Goal: Information Seeking & Learning: Learn about a topic

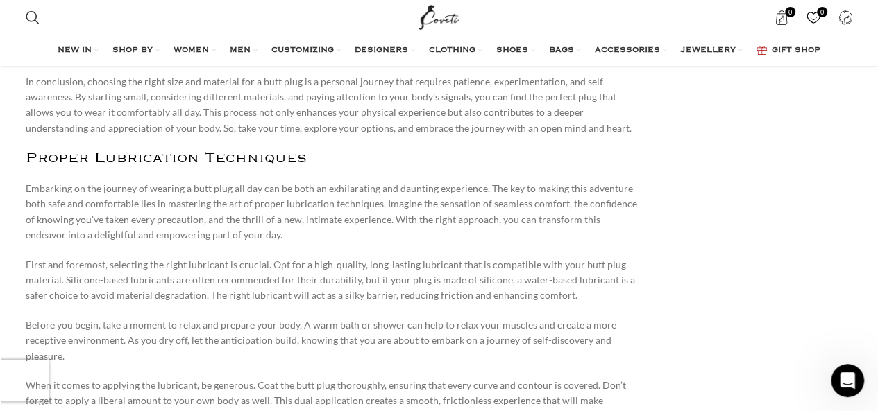
scroll to position [1774, 0]
click at [358, 153] on h2 "Proper Lubrication Techniques" at bounding box center [333, 157] width 615 height 17
click at [345, 166] on h2 "Proper Lubrication Techniques" at bounding box center [333, 157] width 615 height 17
click at [343, 165] on h2 "Proper Lubrication Techniques" at bounding box center [333, 157] width 615 height 17
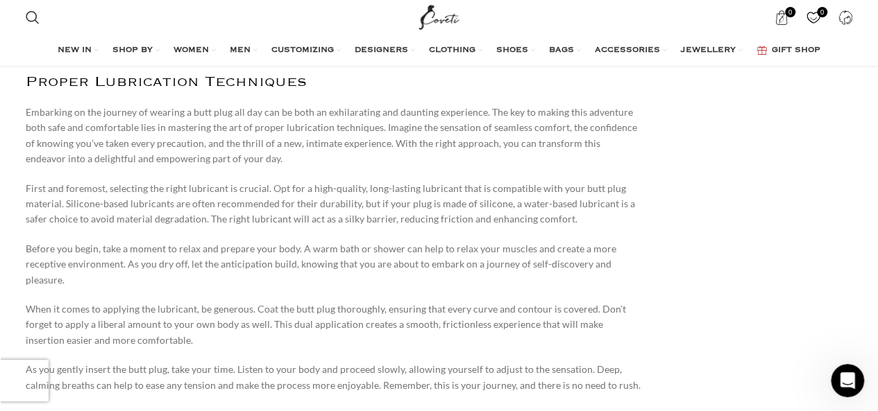
scroll to position [1851, 0]
click at [344, 164] on p "Embarking on the journey of wearing a butt plug all day can be both an exhilara…" at bounding box center [333, 135] width 615 height 62
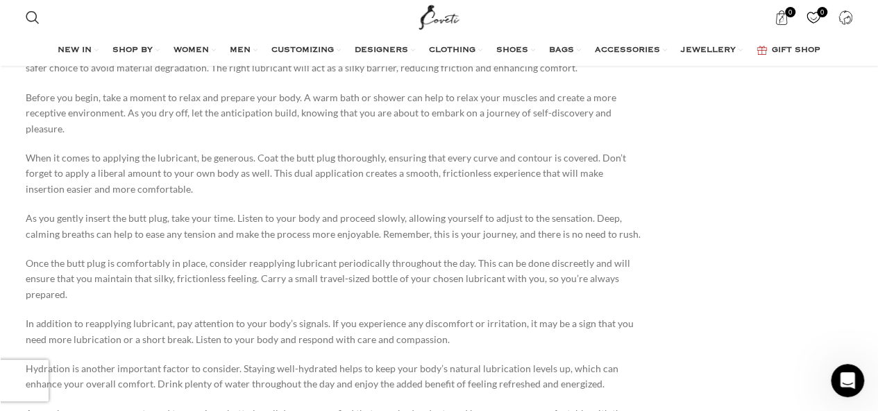
scroll to position [2002, 0]
click at [322, 219] on p "As you gently insert the butt plug, take your time. Listen to your body and pro…" at bounding box center [333, 225] width 615 height 31
click at [323, 224] on p "As you gently insert the butt plug, take your time. Listen to your body and pro…" at bounding box center [333, 225] width 615 height 31
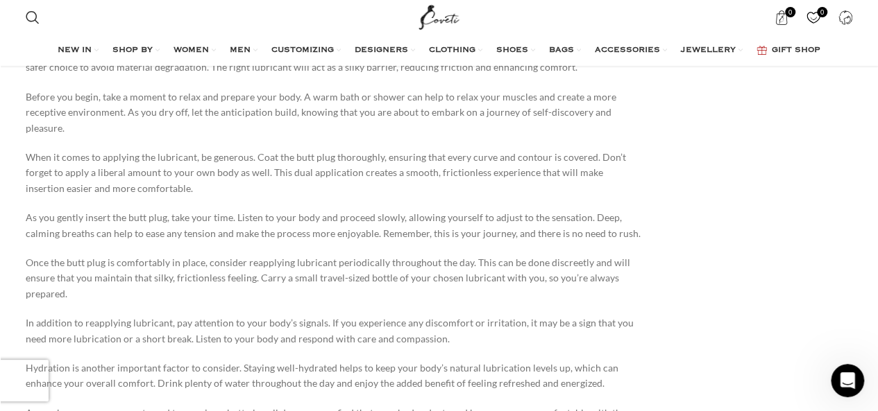
click at [323, 224] on p "As you gently insert the butt plug, take your time. Listen to your body and pro…" at bounding box center [333, 225] width 615 height 31
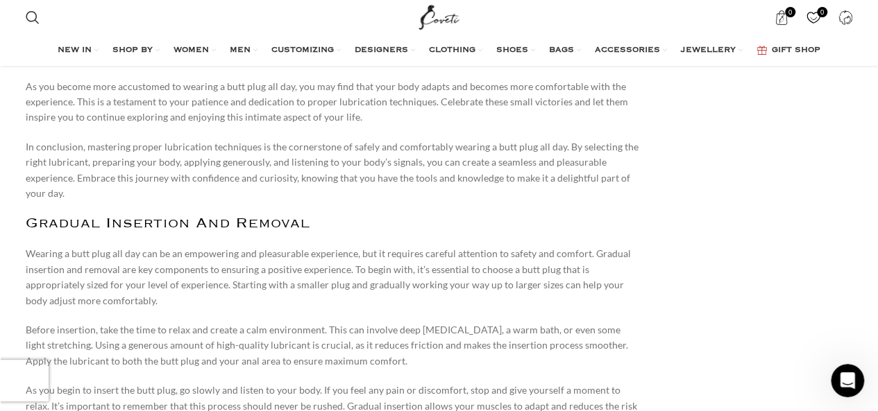
scroll to position [2343, 0]
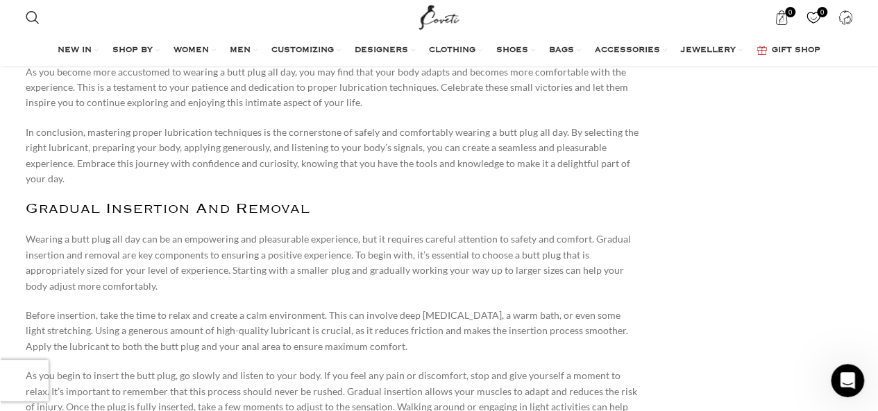
click at [323, 232] on p "Wearing a butt plug all day can be an empowering and pleasurable experience, bu…" at bounding box center [333, 263] width 615 height 62
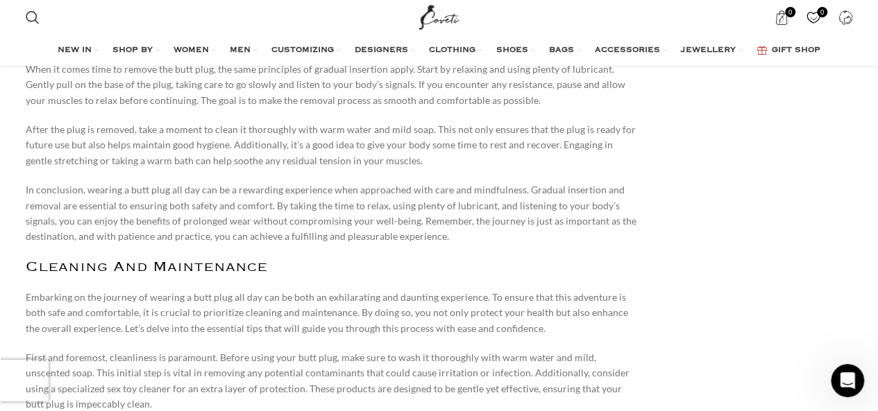
scroll to position [2787, 0]
click at [361, 142] on p "After the plug is removed, take a moment to clean it thoroughly with warm water…" at bounding box center [333, 144] width 615 height 46
